Goal: Transaction & Acquisition: Purchase product/service

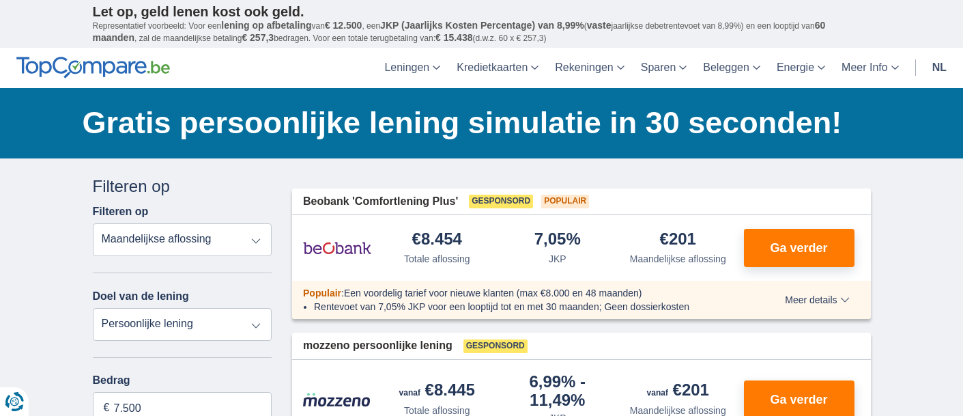
click at [250, 237] on select "Totale aflossing JKP Maandelijkse aflossing" at bounding box center [183, 239] width 180 height 33
click at [252, 239] on select "Totale aflossing JKP Maandelijkse aflossing" at bounding box center [183, 239] width 180 height 33
click at [256, 321] on select "Persoonlijke lening Auto Moto / fiets Mobilhome / caravan Renovatie Energie Sch…" at bounding box center [183, 324] width 180 height 33
click at [254, 319] on select "Persoonlijke lening Auto Moto / fiets Mobilhome / caravan Renovatie Energie Sch…" at bounding box center [183, 324] width 180 height 33
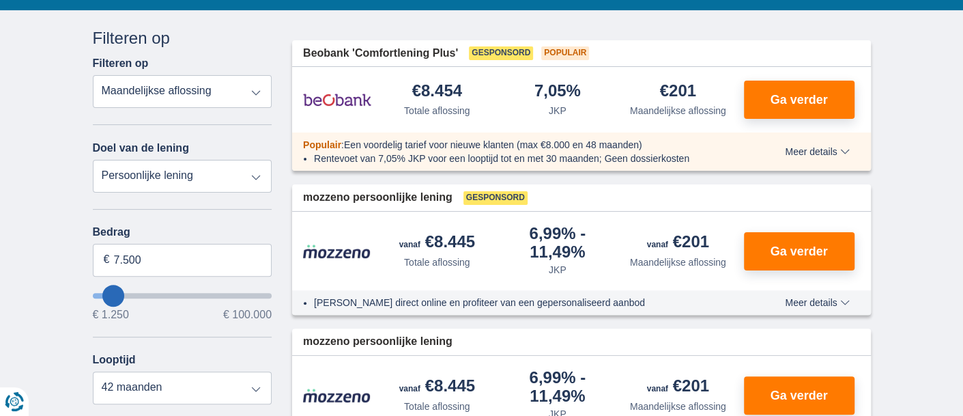
scroll to position [180, 0]
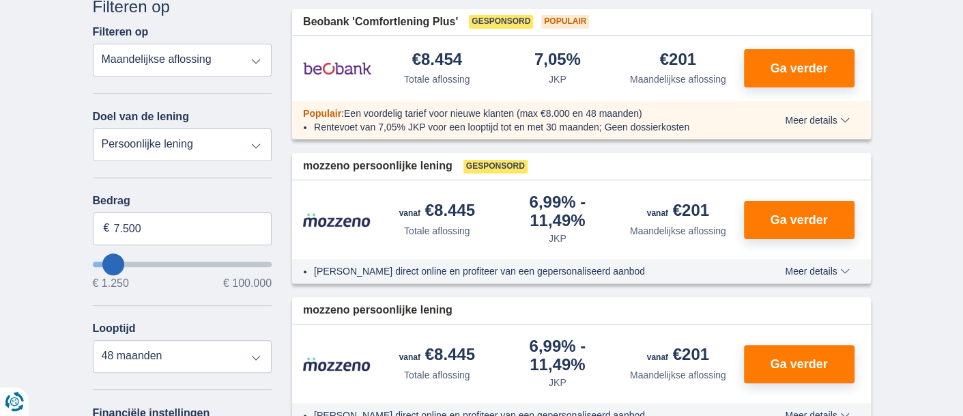
type input "9.250"
type input "9250"
select select "48"
type input "10.250"
type input "10250"
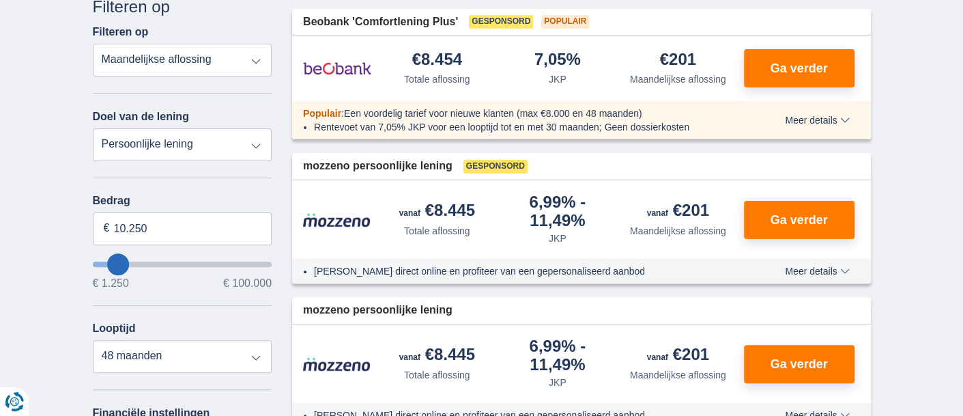
select select "60"
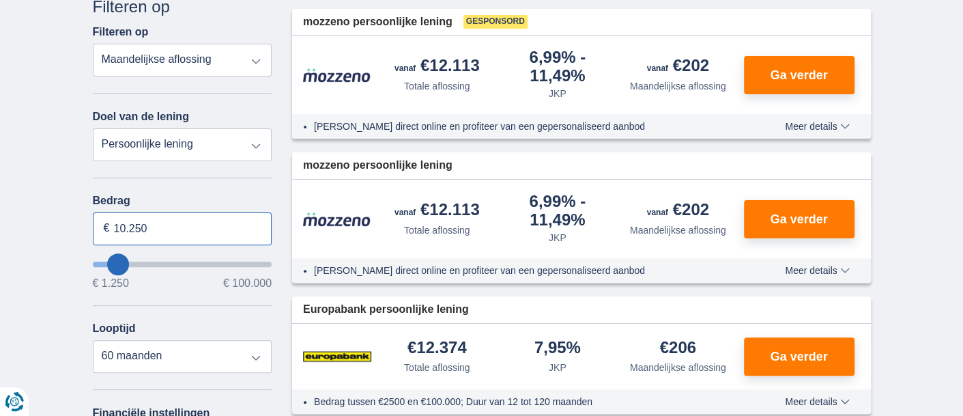
click at [160, 226] on input "10.250" at bounding box center [183, 228] width 180 height 33
type input "1"
type input "3.000"
type input "3250"
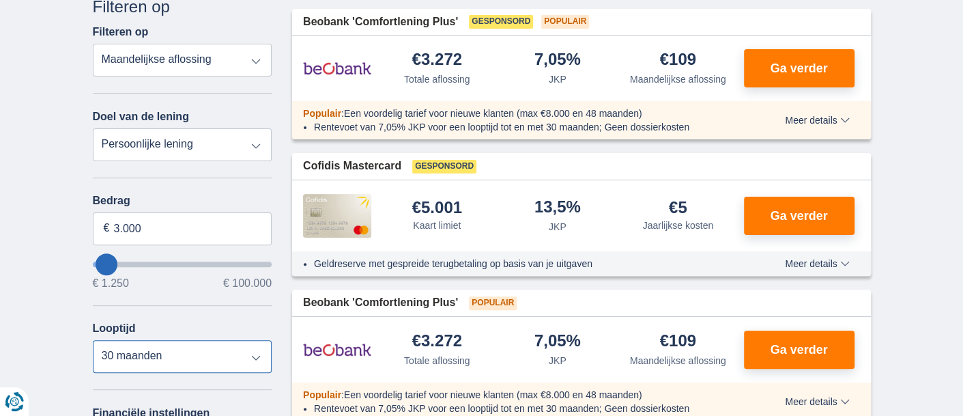
select select "12"
click at [93, 340] on select "12 maanden 18 maanden 24 maanden 30 maanden" at bounding box center [183, 356] width 180 height 33
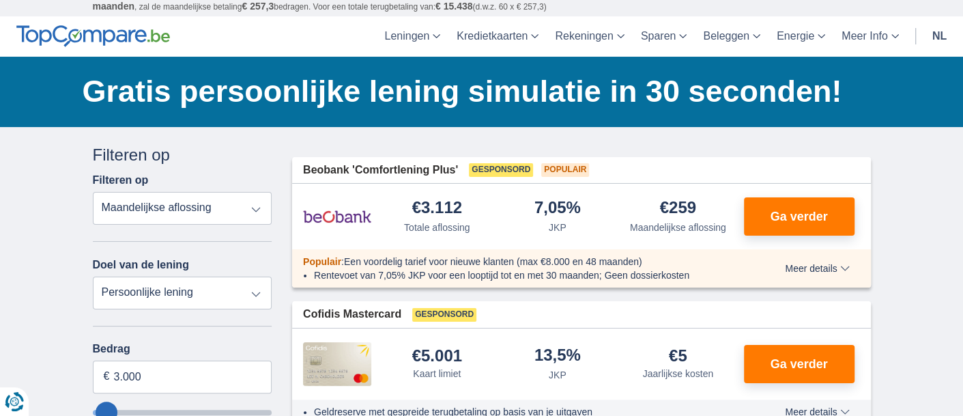
scroll to position [0, 0]
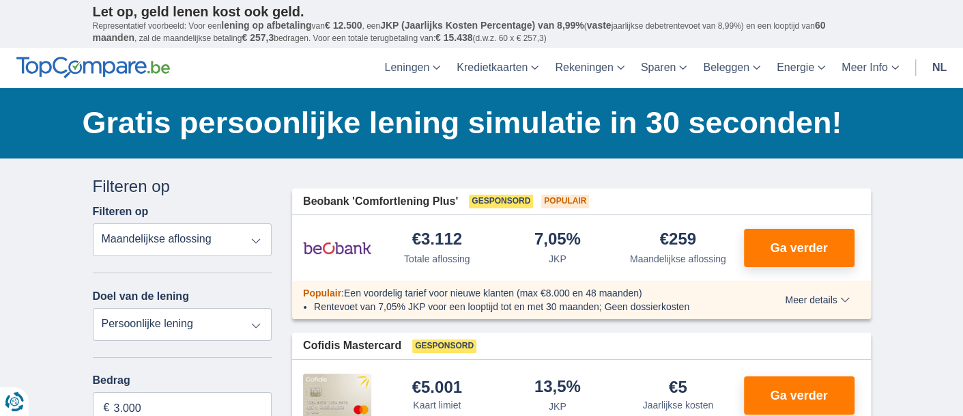
click at [844, 295] on span "Meer details" at bounding box center [817, 300] width 64 height 10
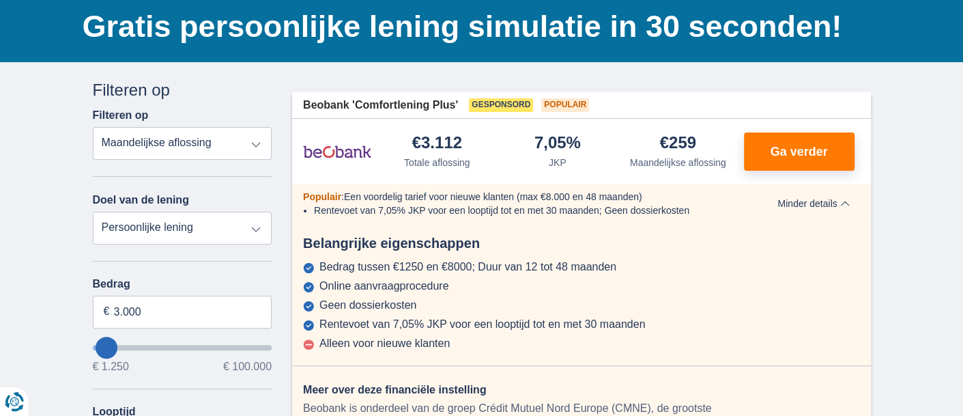
scroll to position [103, 0]
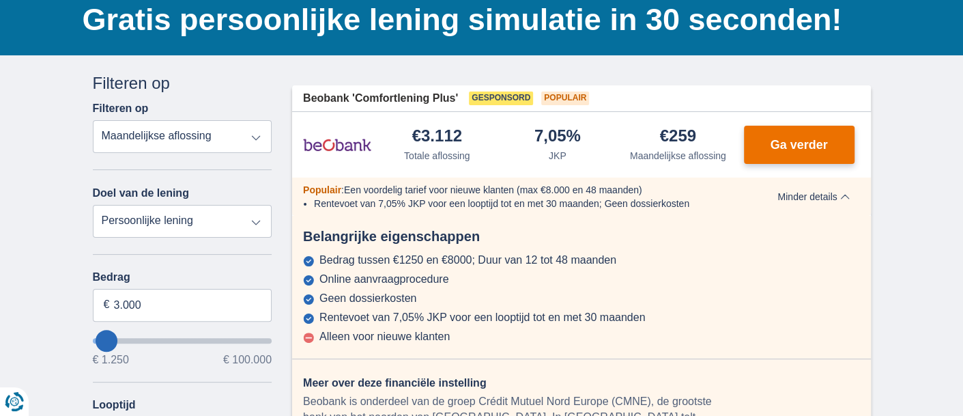
click at [799, 139] on span "Ga verder" at bounding box center [798, 145] width 57 height 12
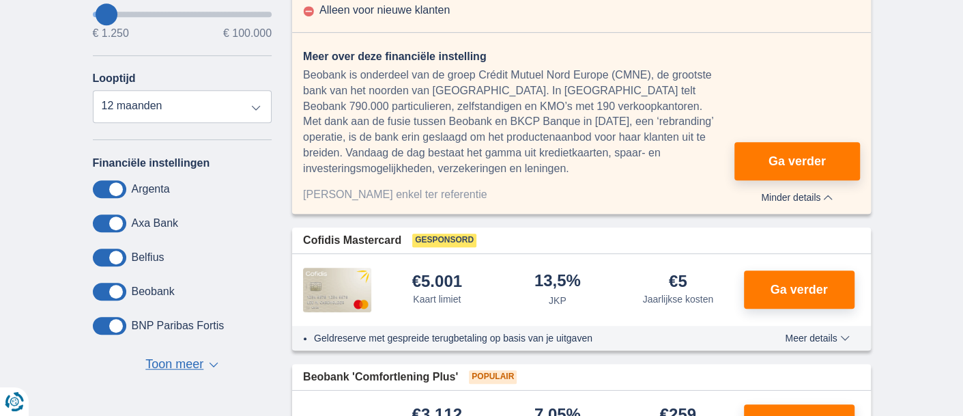
scroll to position [0, 0]
